Goal: Task Accomplishment & Management: Manage account settings

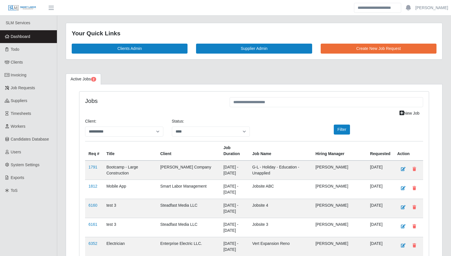
select select "****"
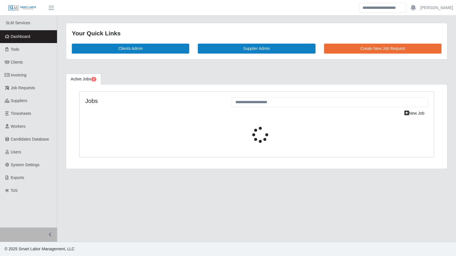
select select "****"
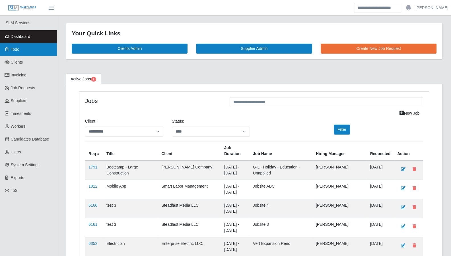
click at [18, 53] on link "Todo" at bounding box center [28, 49] width 57 height 13
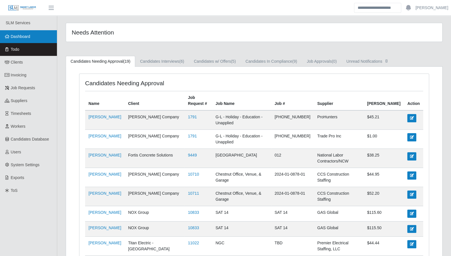
click at [25, 38] on span "Dashboard" at bounding box center [21, 36] width 20 height 5
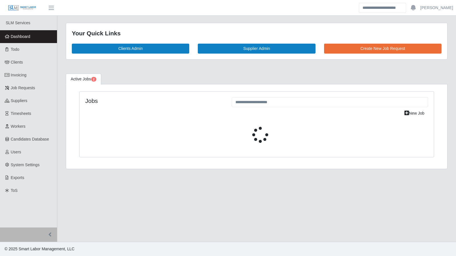
select select "****"
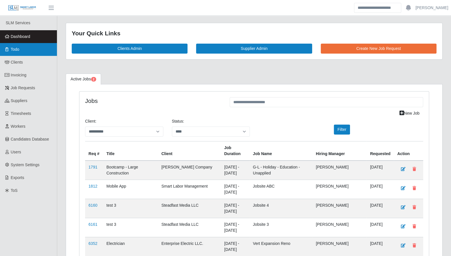
click at [24, 50] on link "Todo" at bounding box center [28, 49] width 57 height 13
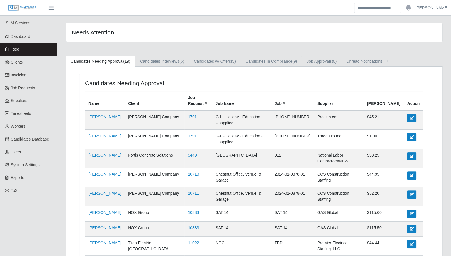
click at [269, 65] on link "Candidates In Compliance (9)" at bounding box center [271, 61] width 61 height 11
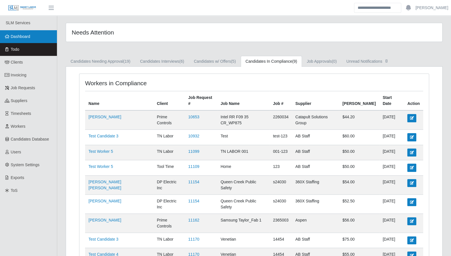
click at [20, 35] on span "Dashboard" at bounding box center [21, 36] width 20 height 5
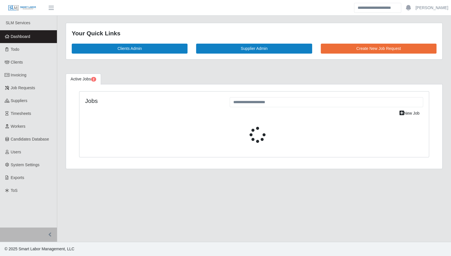
select select "****"
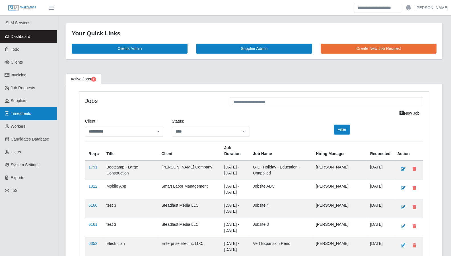
click at [23, 115] on span "Timesheets" at bounding box center [21, 113] width 21 height 5
select select "****"
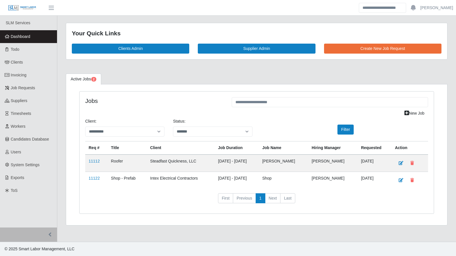
select select "*******"
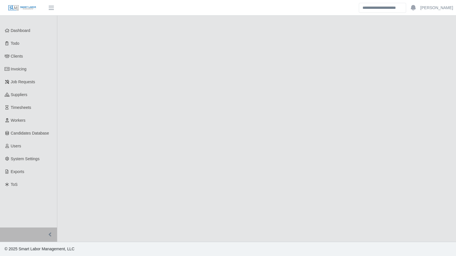
select select "****"
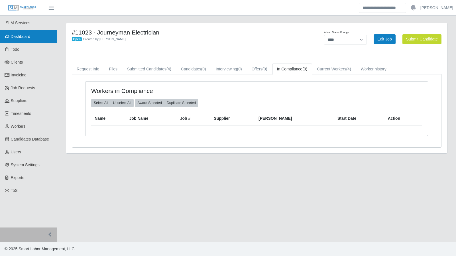
click at [29, 41] on link "Dashboard" at bounding box center [28, 36] width 57 height 13
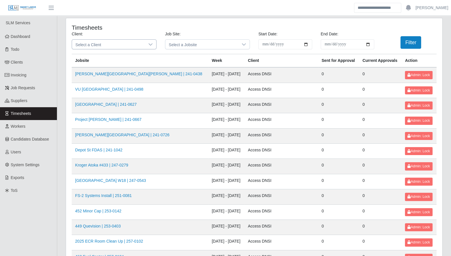
click at [149, 45] on icon at bounding box center [150, 44] width 5 height 5
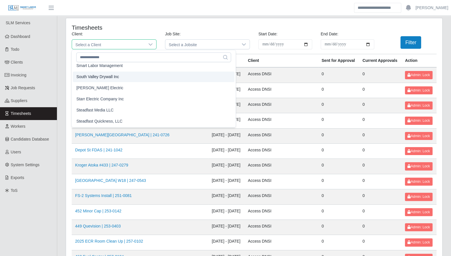
scroll to position [592, 0]
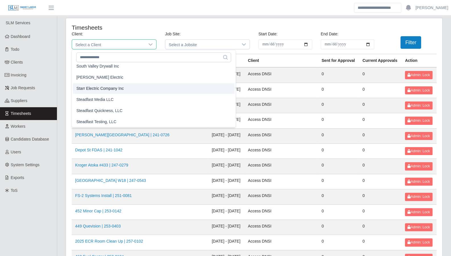
click at [112, 90] on span "Starr Electric Company Inc" at bounding box center [100, 88] width 48 height 6
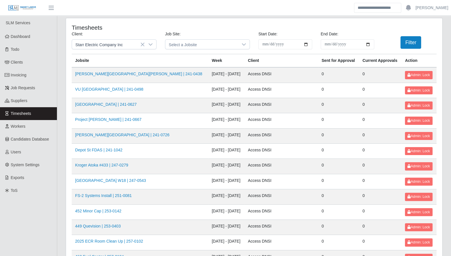
click at [306, 45] on input "**********" at bounding box center [286, 44] width 54 height 10
type input "**********"
click at [369, 43] on input "End Date:" at bounding box center [348, 44] width 54 height 10
type input "**********"
click at [410, 43] on button "Filter" at bounding box center [411, 42] width 21 height 13
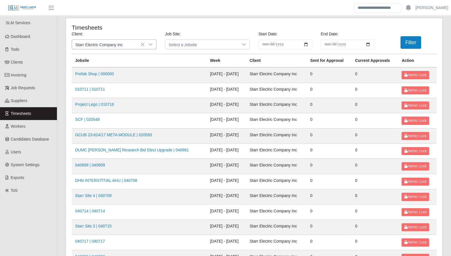
click at [152, 45] on icon at bounding box center [150, 44] width 5 height 5
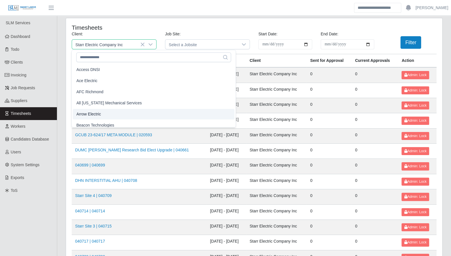
click at [105, 113] on li "Arrow Electric" at bounding box center [154, 114] width 162 height 11
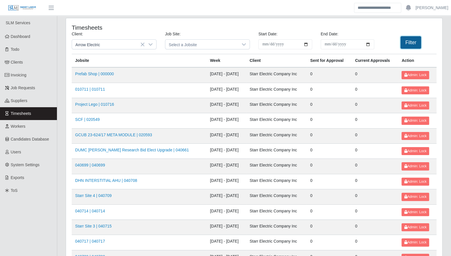
click at [402, 43] on button "Filter" at bounding box center [411, 42] width 21 height 13
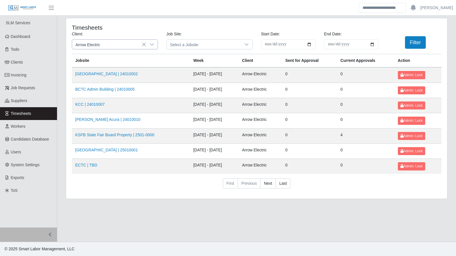
click at [151, 43] on icon at bounding box center [152, 44] width 5 height 5
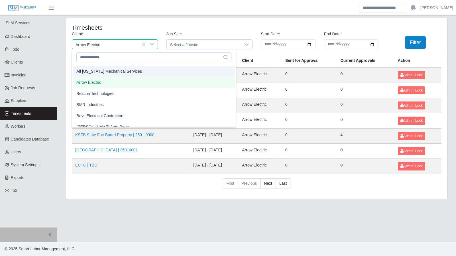
scroll to position [42, 0]
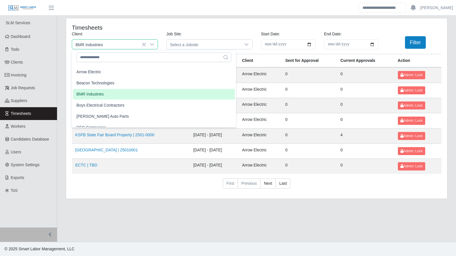
click at [122, 95] on li "BMR Industries" at bounding box center [154, 94] width 162 height 11
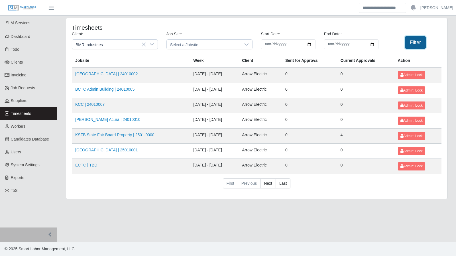
click at [411, 45] on button "Filter" at bounding box center [415, 42] width 21 height 13
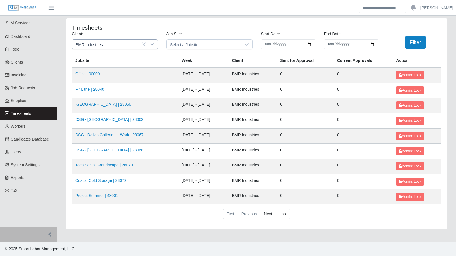
click at [152, 42] on icon at bounding box center [152, 44] width 5 height 5
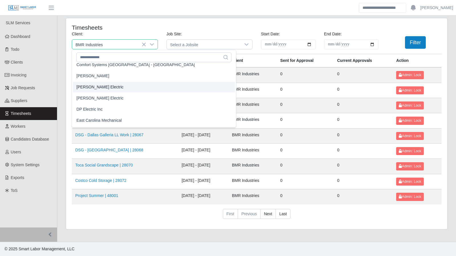
scroll to position [195, 0]
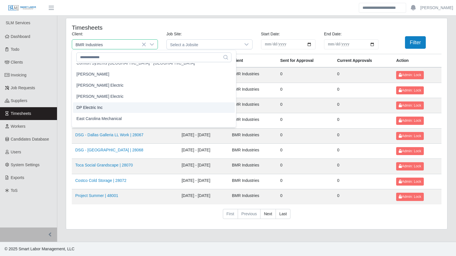
click at [123, 107] on li "DP Electric Inc" at bounding box center [154, 107] width 162 height 11
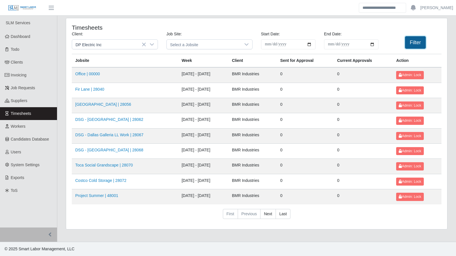
click at [416, 44] on button "Filter" at bounding box center [415, 42] width 21 height 13
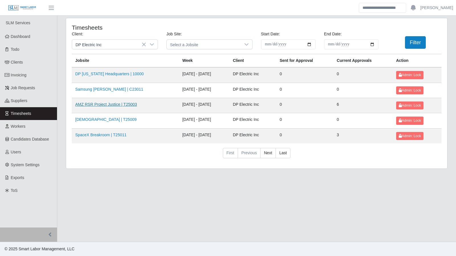
click at [122, 103] on link "AMZ RSR Project Justice | T25003" at bounding box center [106, 104] width 62 height 5
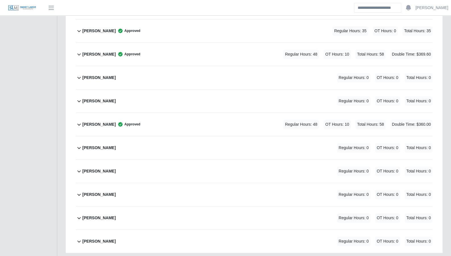
scroll to position [232, 0]
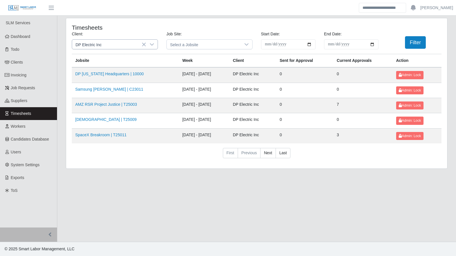
click at [153, 45] on icon at bounding box center [152, 44] width 5 height 5
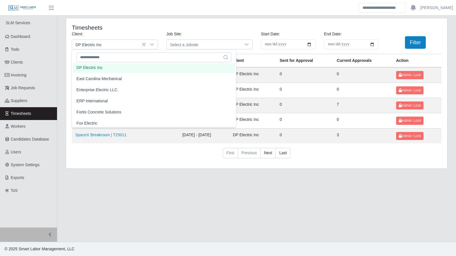
scroll to position [234, 0]
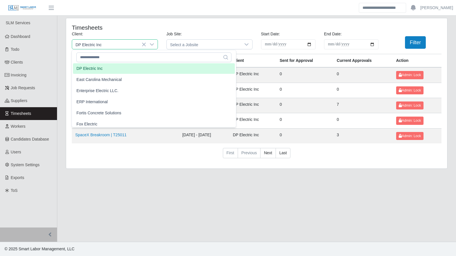
drag, startPoint x: 142, startPoint y: 29, endPoint x: 83, endPoint y: 1, distance: 64.3
click at [141, 29] on h4 "Timesheets" at bounding box center [146, 27] width 149 height 7
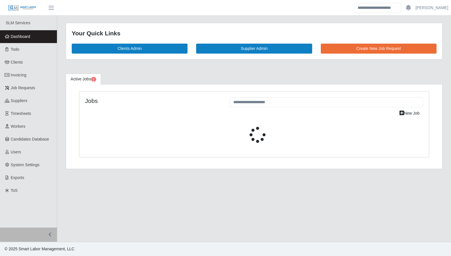
select select "****"
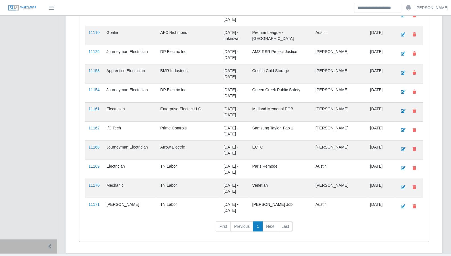
scroll to position [783, 0]
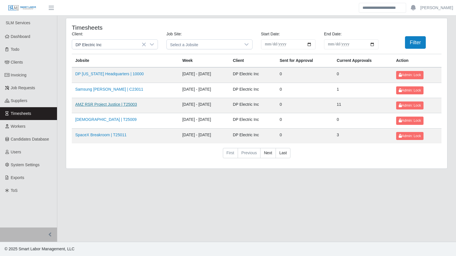
click at [122, 104] on link "AMZ RSR Project Justice | T25003" at bounding box center [106, 104] width 62 height 5
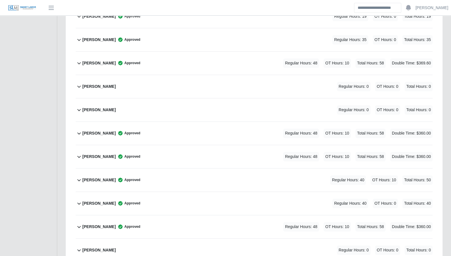
scroll to position [232, 0]
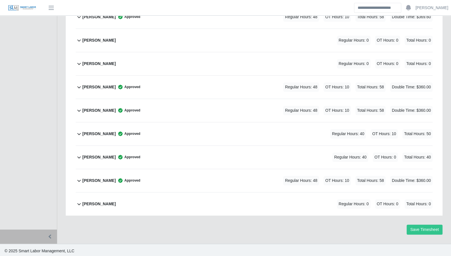
click at [79, 111] on icon at bounding box center [79, 110] width 7 height 7
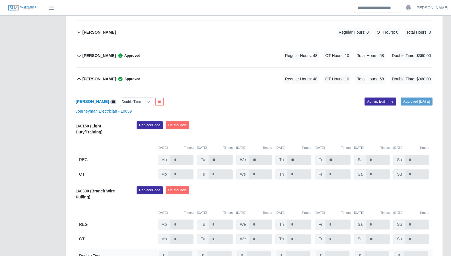
scroll to position [261, 0]
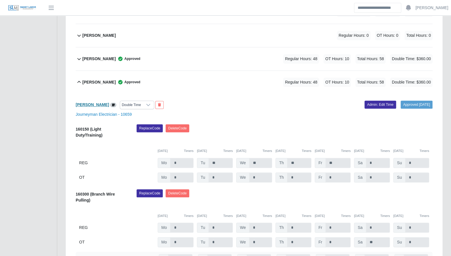
click at [97, 103] on b "Jonathan Aguilar" at bounding box center [92, 104] width 33 height 5
click at [75, 80] on div "Alienis Rodriguez Approved Regular Hours: 30 OT Hours: 0 Total Hours: 30 Alieni…" at bounding box center [254, 115] width 366 height 511
click at [77, 80] on icon at bounding box center [79, 82] width 7 height 7
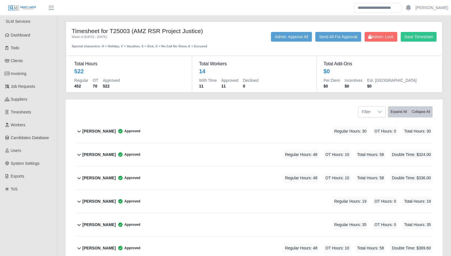
scroll to position [0, 0]
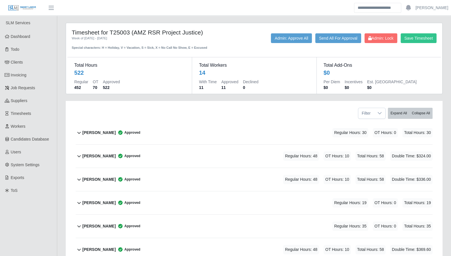
drag, startPoint x: 199, startPoint y: 33, endPoint x: 110, endPoint y: 33, distance: 89.1
click at [110, 33] on h4 "Timesheet for T25003 (AMZ RSR Project Justice)" at bounding box center [145, 32] width 147 height 7
copy h4 "T25003 (AMZ RSR Project Justice"
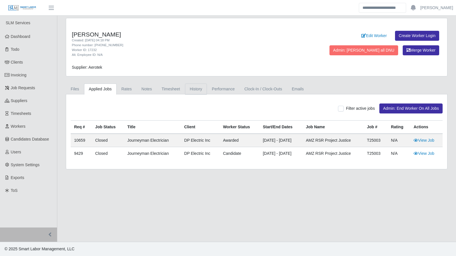
click at [194, 87] on link "History" at bounding box center [196, 88] width 22 height 11
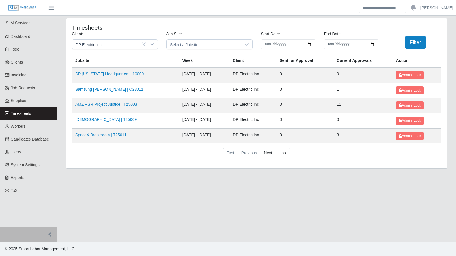
click at [111, 70] on td "DP [US_STATE] Headquarters | 10000" at bounding box center [125, 74] width 107 height 15
click at [109, 72] on link "DP [US_STATE] Headquarters | 10000" at bounding box center [109, 73] width 68 height 5
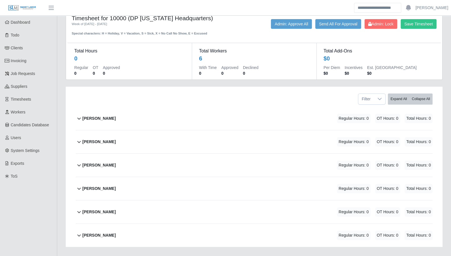
scroll to position [13, 0]
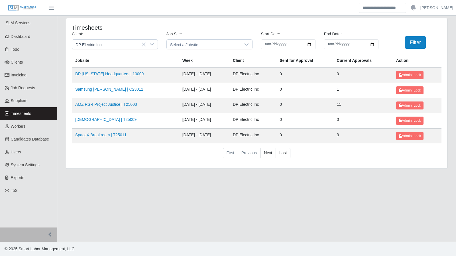
drag, startPoint x: 440, startPoint y: 204, endPoint x: 432, endPoint y: 204, distance: 7.4
click at [440, 204] on main "**********" at bounding box center [256, 129] width 398 height 226
click at [115, 104] on link "AMZ RSR Project Justice | T25003" at bounding box center [106, 104] width 62 height 5
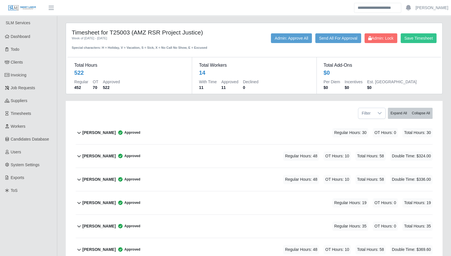
click at [79, 153] on icon at bounding box center [79, 155] width 7 height 7
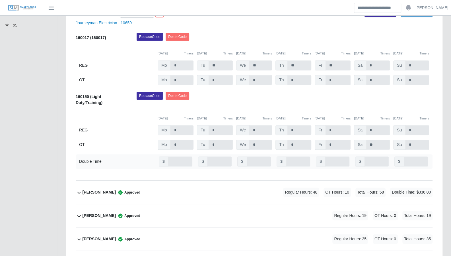
scroll to position [166, 0]
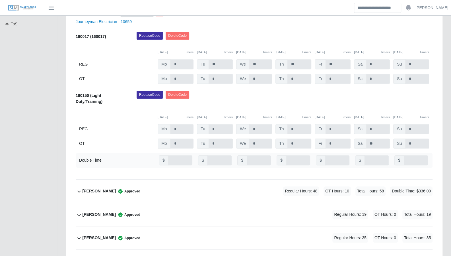
click at [449, 167] on div "Timesheet for T25003 (AMZ RSR Project Justice) Week of [DATE] - [DATE] Special …" at bounding box center [254, 171] width 394 height 631
